Goal: Obtain resource: Obtain resource

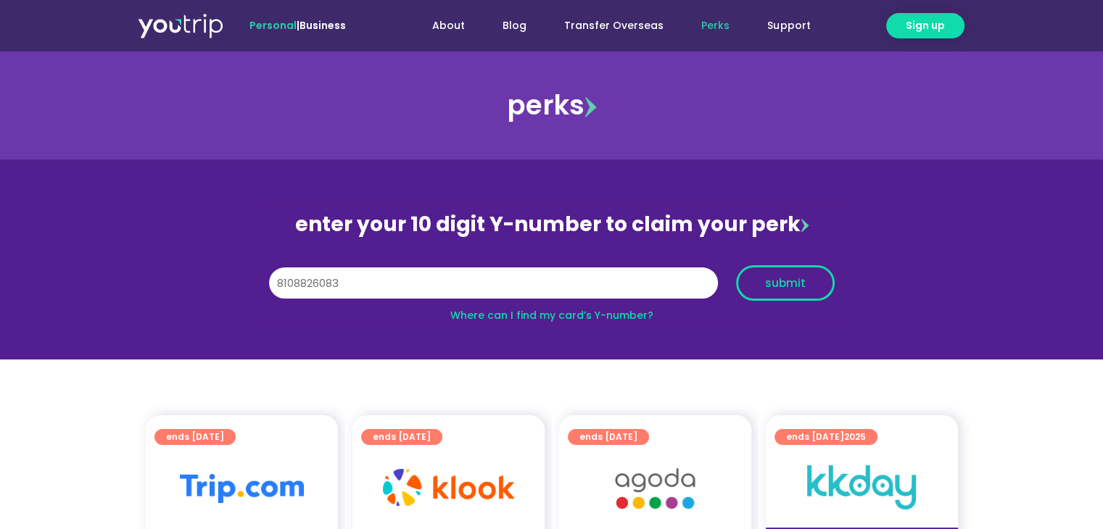
type input "8108826083"
click at [806, 269] on button "submit" at bounding box center [785, 283] width 99 height 36
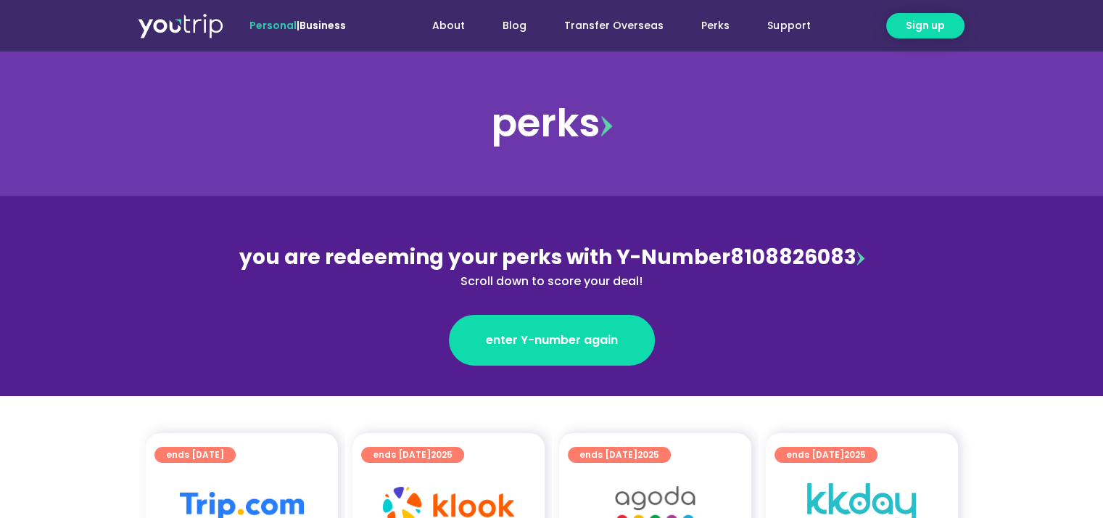
click at [850, 256] on div "you are redeeming your perks with Y-Number 8108826083 Scroll down to score your…" at bounding box center [551, 266] width 629 height 48
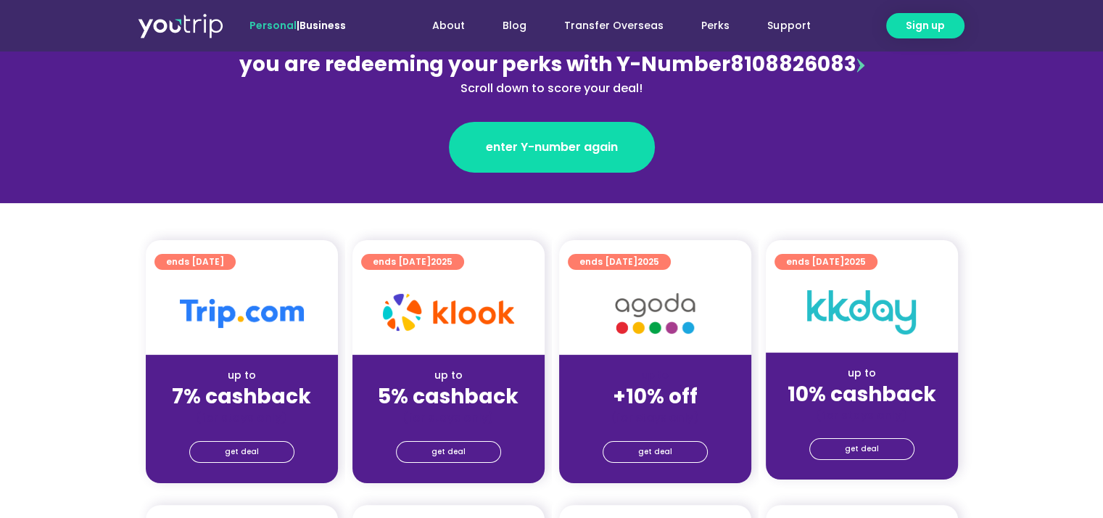
scroll to position [290, 0]
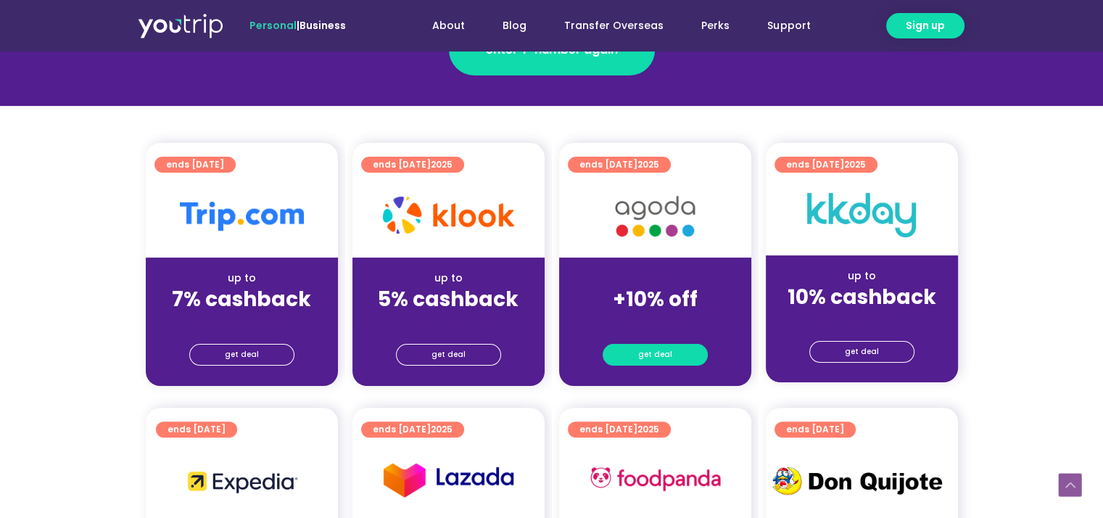
click at [673, 350] on link "get deal" at bounding box center [655, 355] width 105 height 22
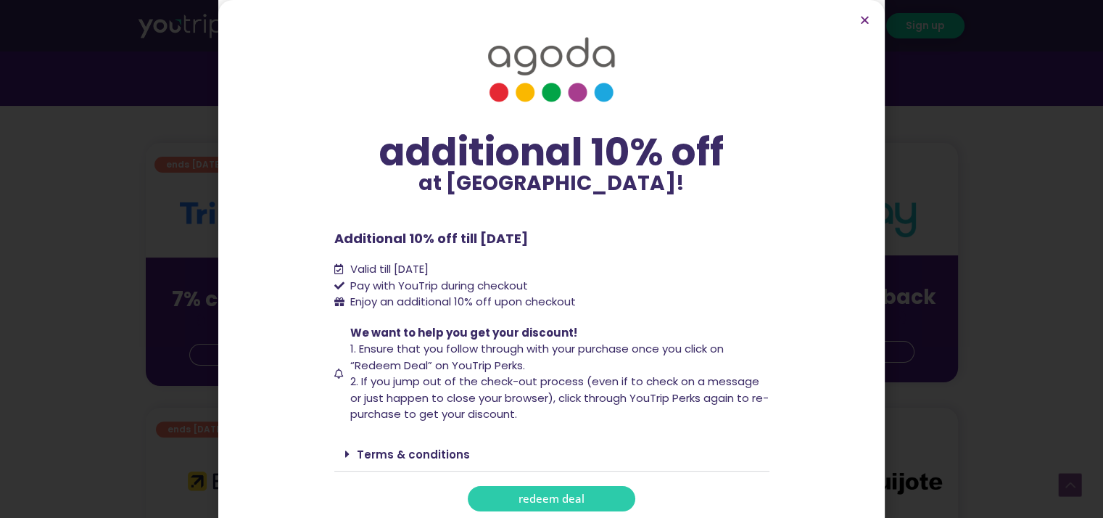
click at [537, 505] on link "redeem deal" at bounding box center [551, 498] width 167 height 25
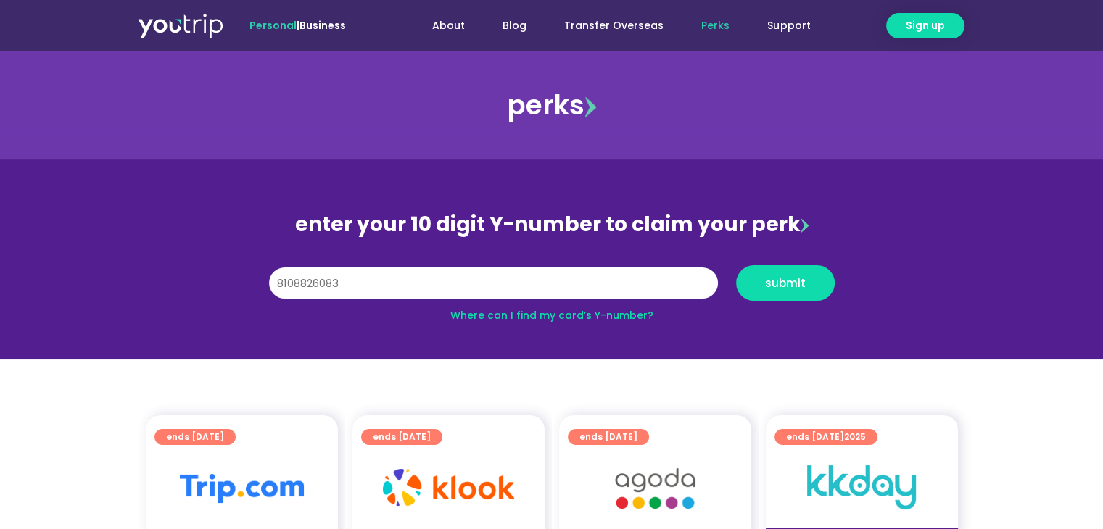
type input "8108826083"
click at [736, 265] on button "submit" at bounding box center [785, 283] width 99 height 36
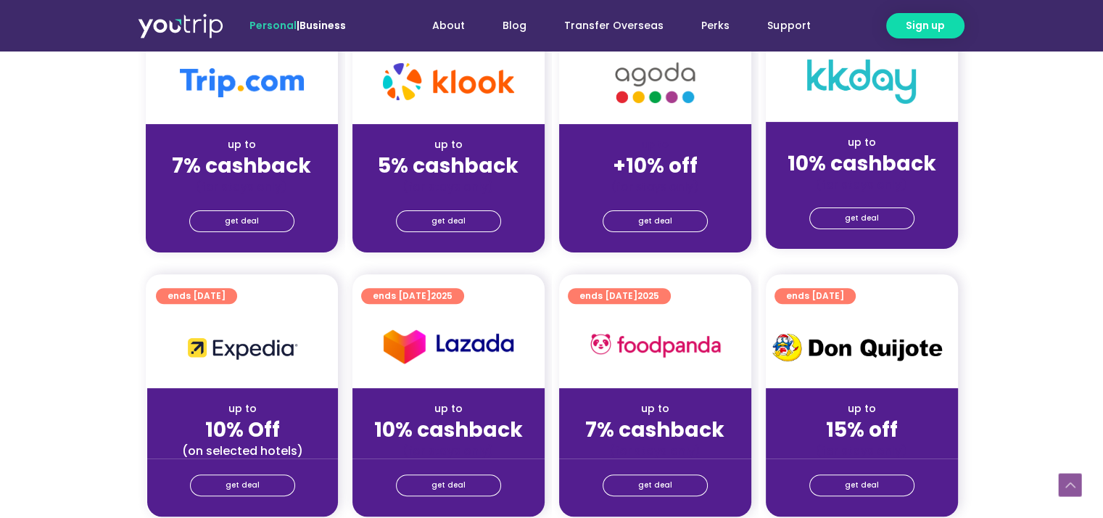
scroll to position [435, 0]
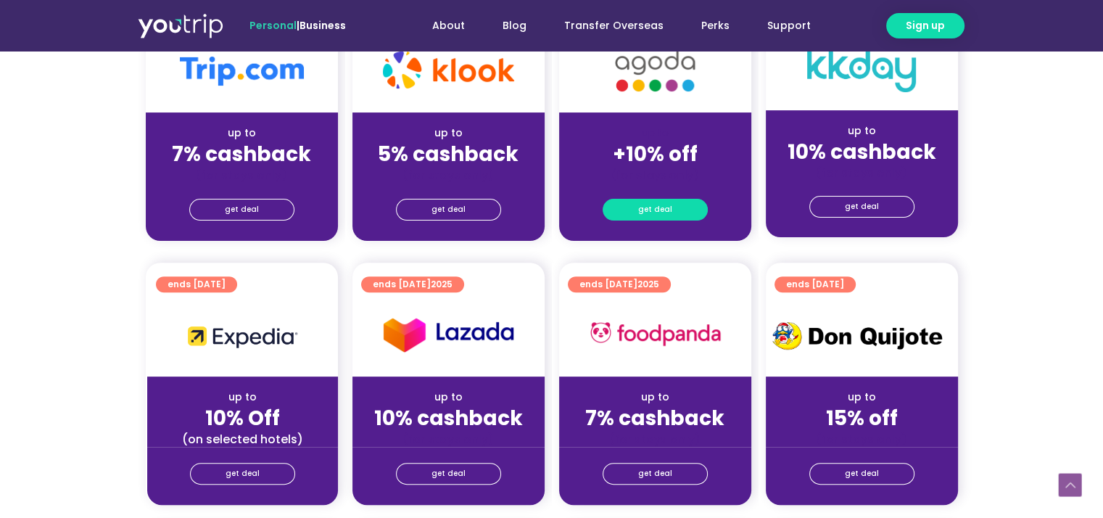
click at [640, 199] on link "get deal" at bounding box center [655, 210] width 105 height 22
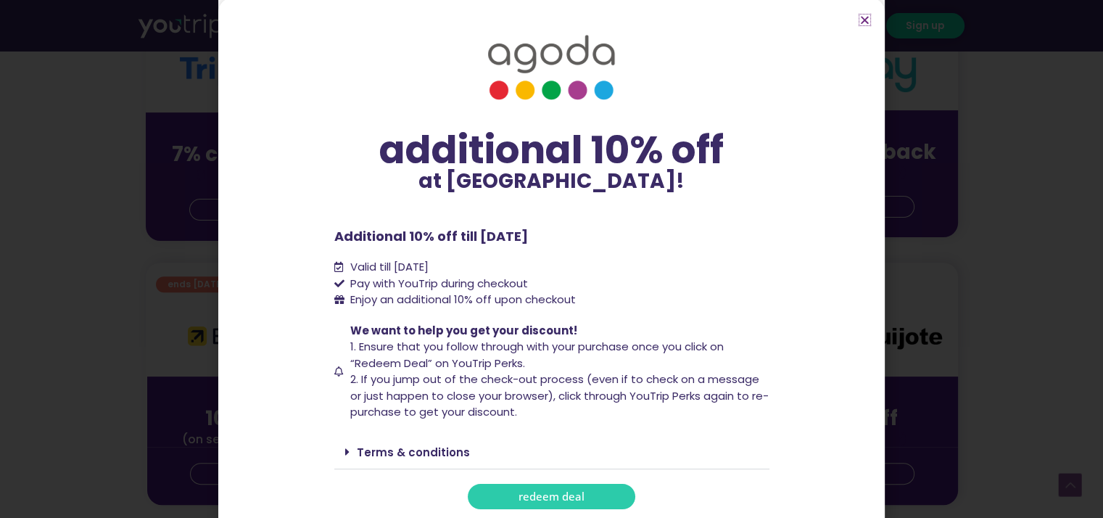
scroll to position [4, 0]
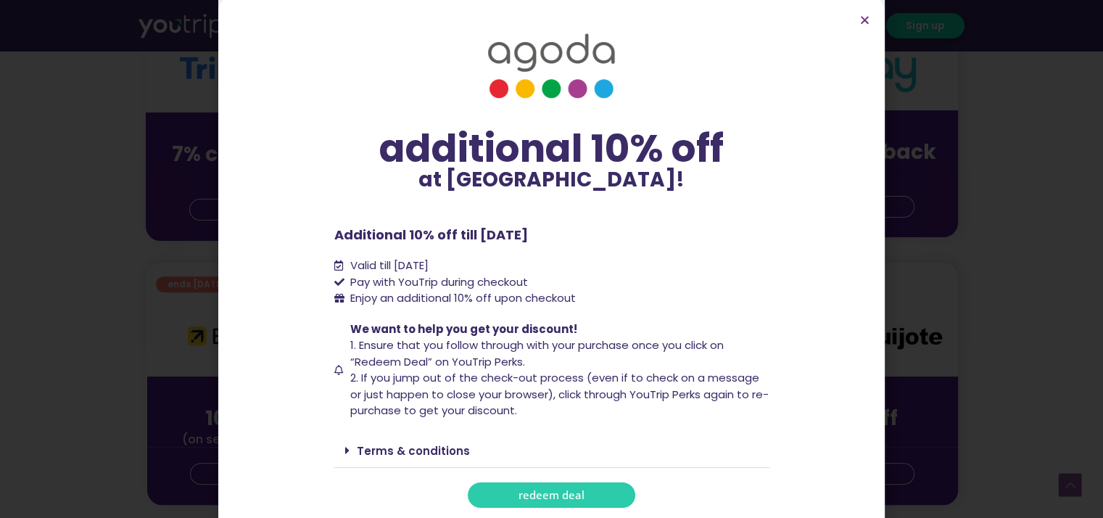
click at [563, 489] on span "redeem deal" at bounding box center [551, 494] width 66 height 11
